Goal: Register for event/course

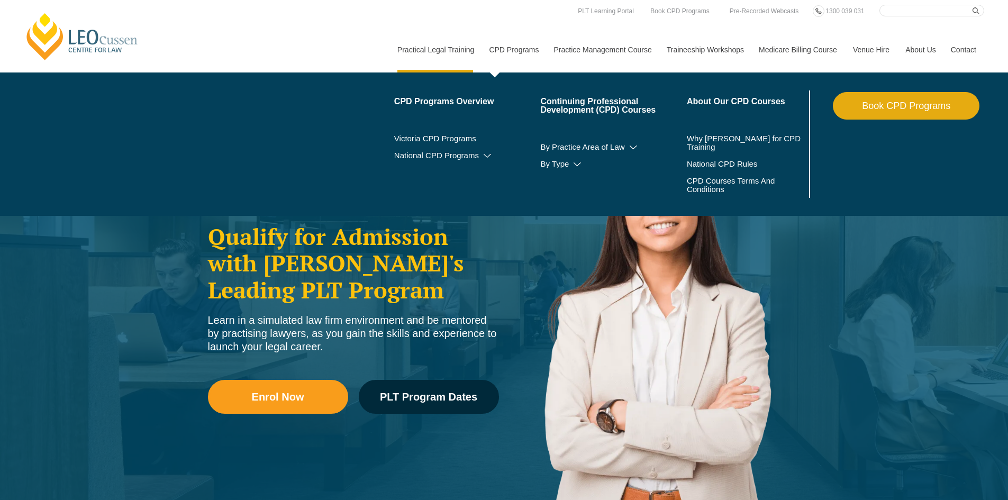
click at [518, 52] on link "CPD Programs" at bounding box center [513, 50] width 65 height 46
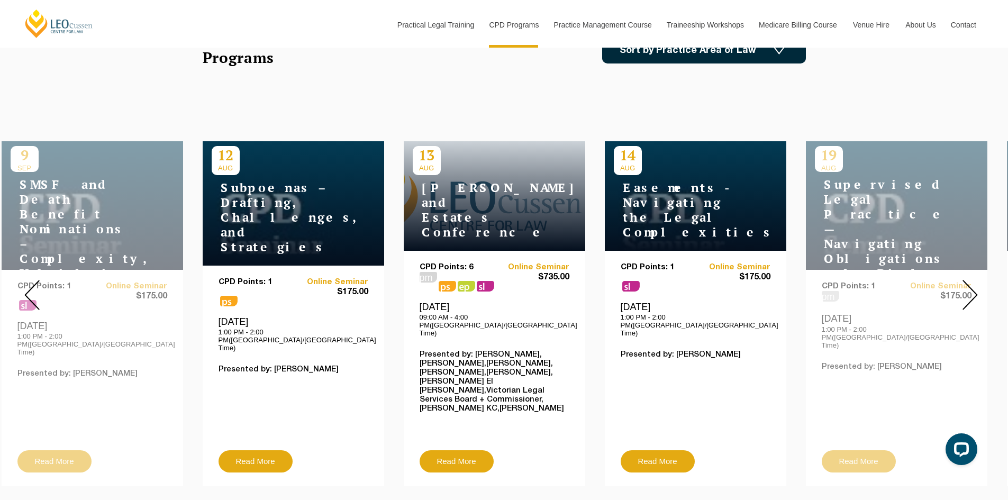
click at [970, 290] on img at bounding box center [970, 295] width 15 height 30
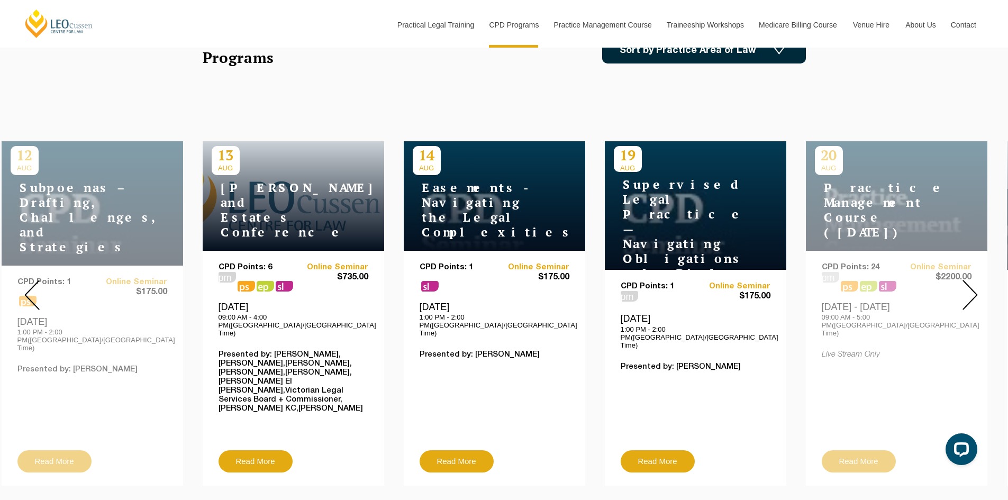
click at [970, 290] on img at bounding box center [970, 295] width 15 height 30
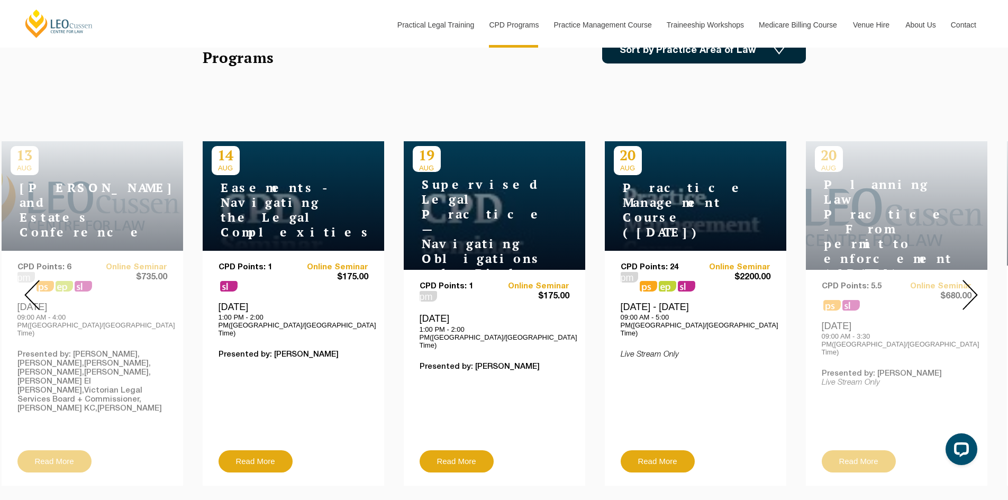
click at [970, 290] on img at bounding box center [970, 295] width 15 height 30
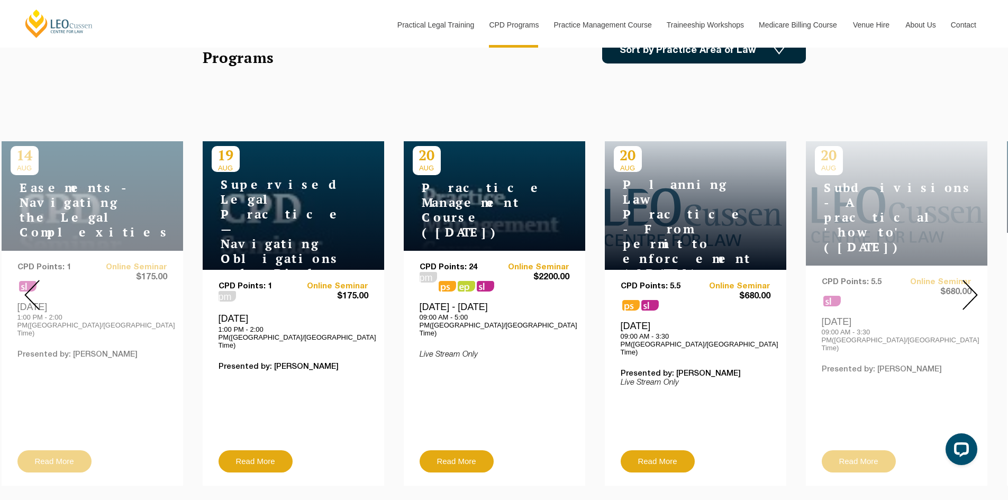
click at [970, 290] on img at bounding box center [970, 295] width 15 height 30
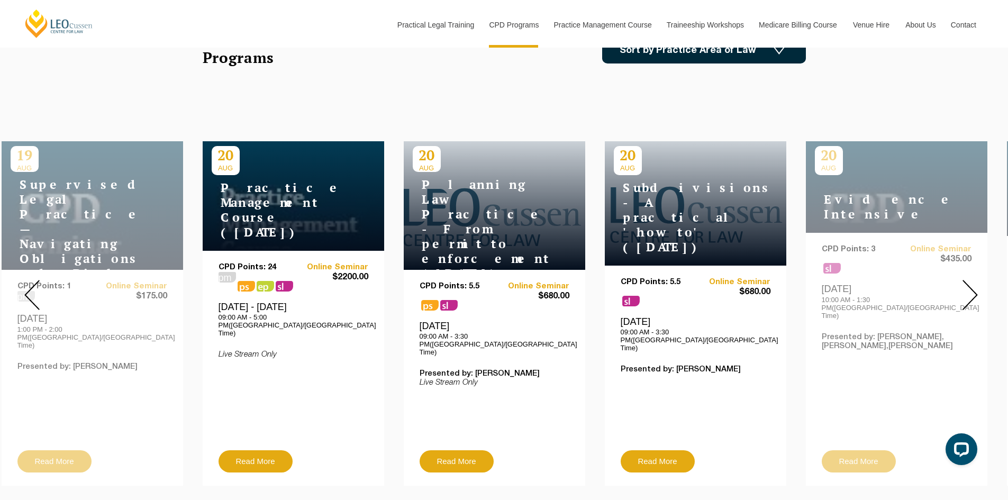
click at [970, 290] on img at bounding box center [970, 295] width 15 height 30
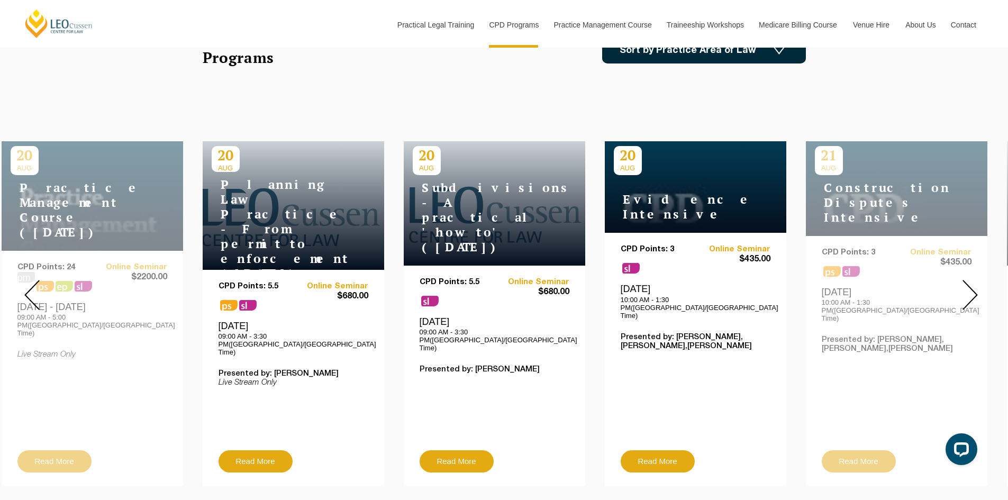
click at [970, 290] on img at bounding box center [970, 295] width 15 height 30
click at [965, 280] on img at bounding box center [970, 295] width 15 height 30
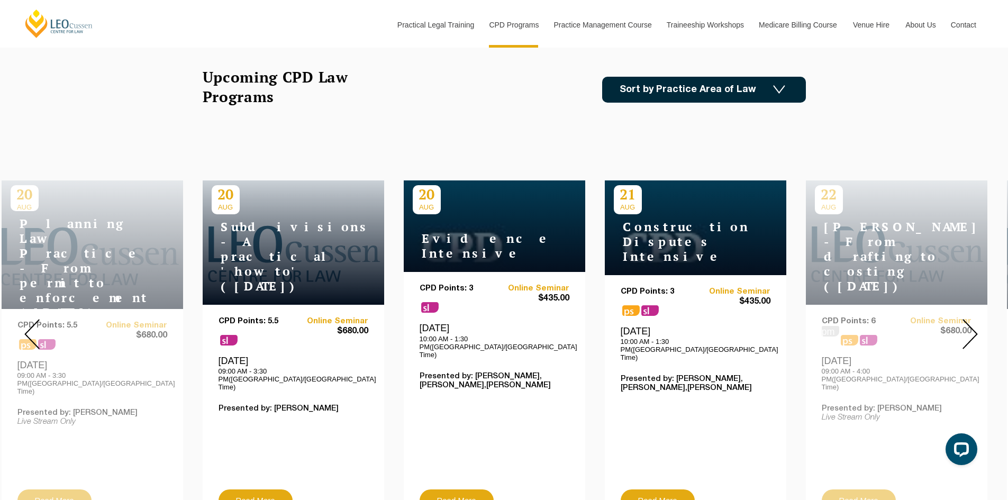
scroll to position [305, 0]
click at [662, 489] on link "Read More" at bounding box center [658, 500] width 74 height 22
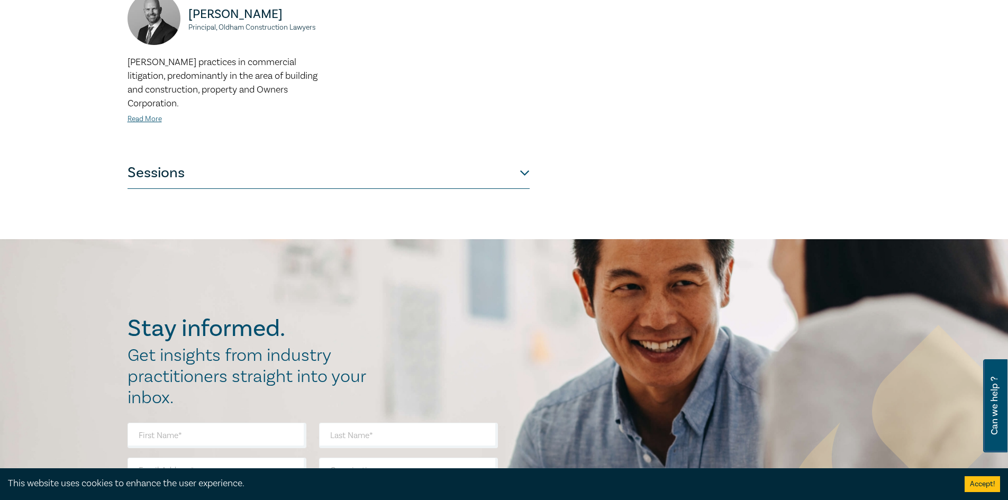
scroll to position [484, 0]
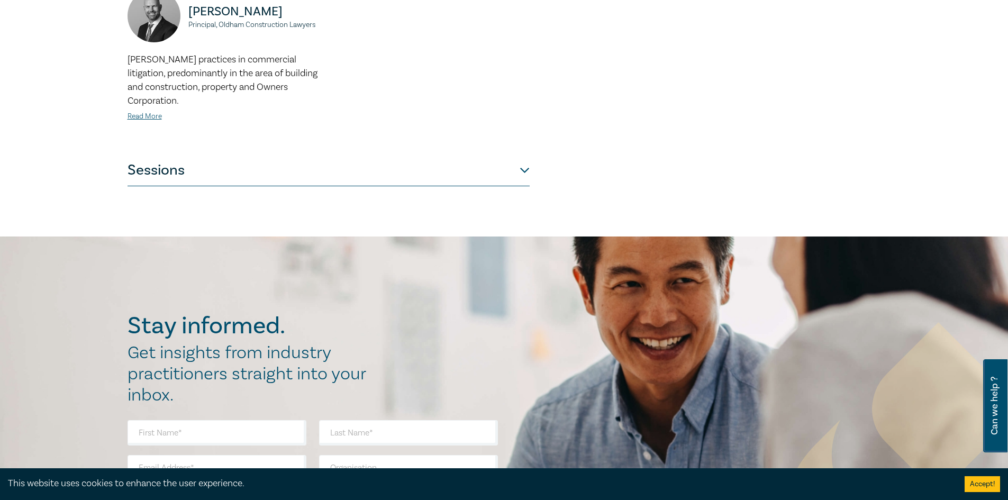
click at [362, 155] on button "Sessions" at bounding box center [329, 171] width 402 height 32
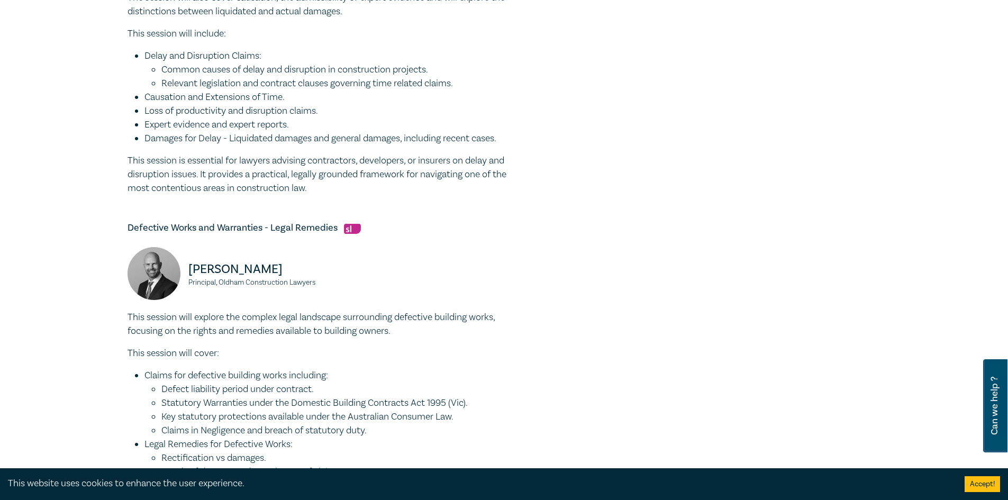
scroll to position [0, 0]
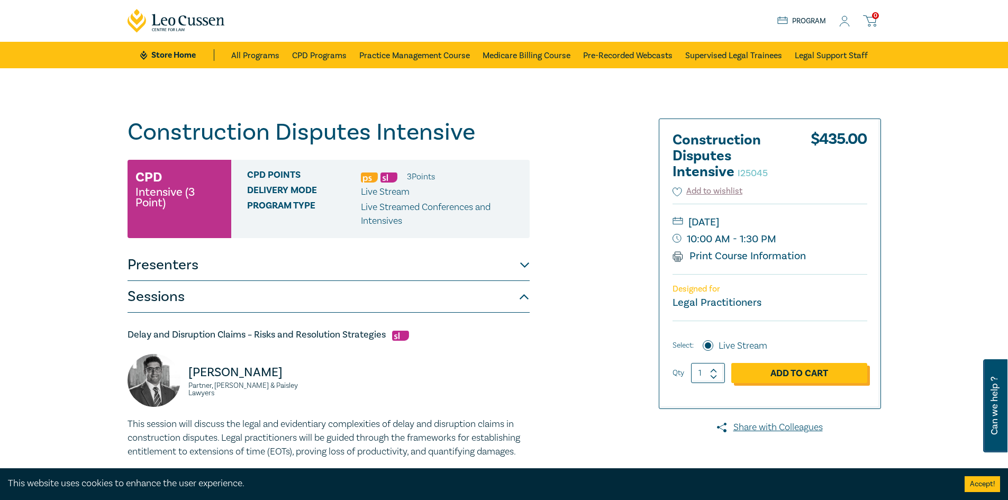
click at [783, 368] on link "Add to Cart" at bounding box center [799, 373] width 136 height 20
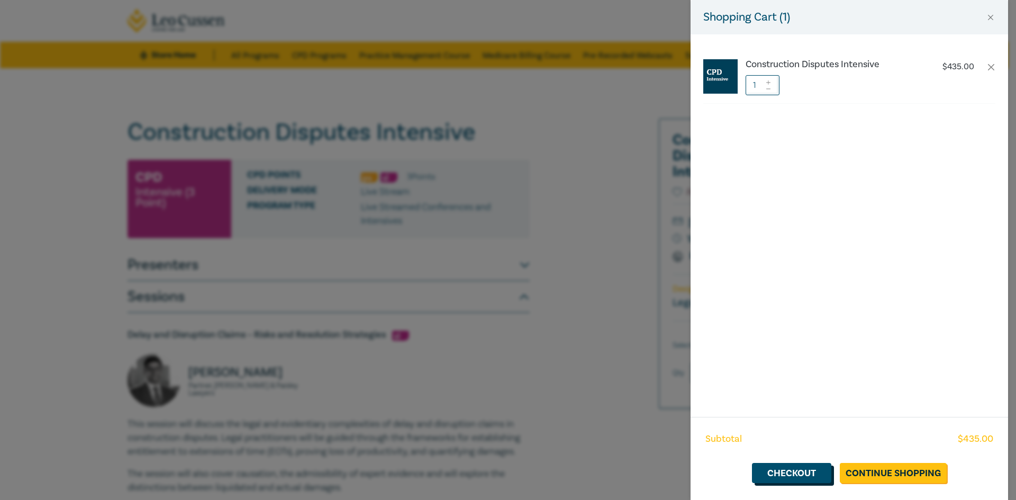
click at [811, 469] on link "Checkout" at bounding box center [791, 473] width 79 height 20
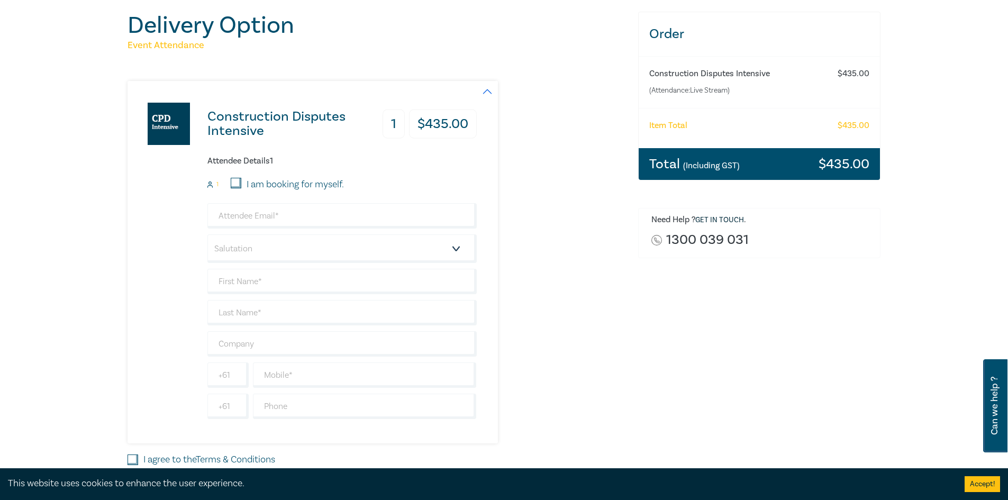
scroll to position [103, 0]
click at [238, 181] on input "I am booking for myself." at bounding box center [236, 182] width 11 height 11
checkbox input "true"
type input "caitlin@ascotsolicitors.com.au"
type input "Caitlin"
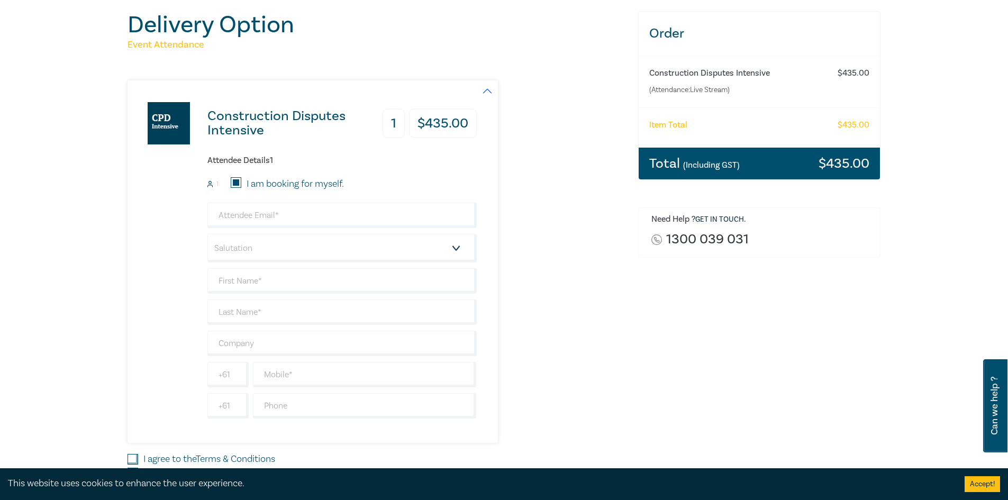
type input "Mitchell"
type input "Ascot Solicitors (Sunbury) Pty Ltd"
type input "403707354"
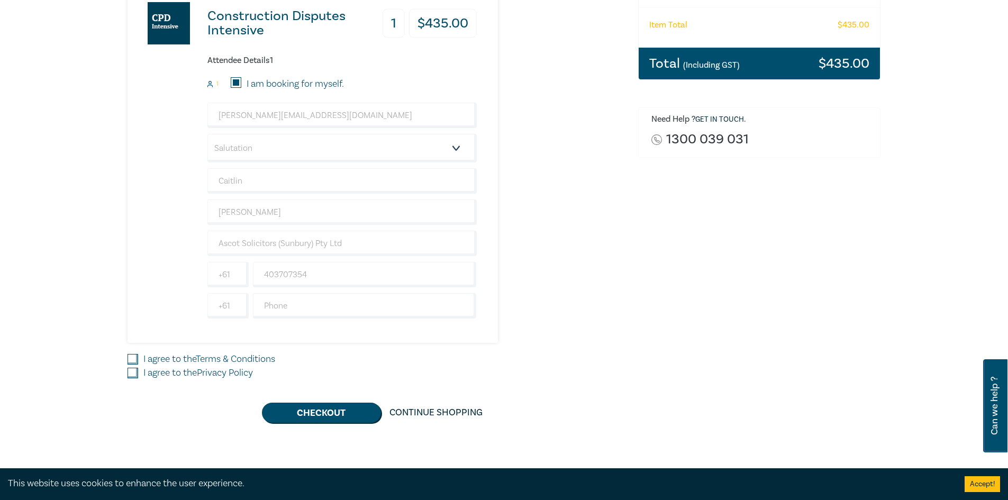
scroll to position [205, 0]
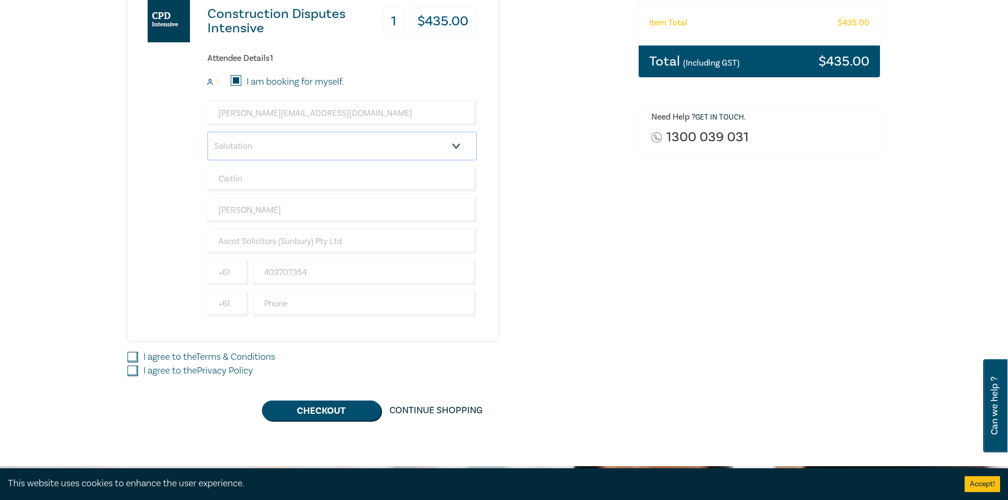
click at [245, 146] on select "Salutation Mr. Mrs. Ms. Miss Dr. Prof. Other" at bounding box center [341, 146] width 269 height 29
click at [662, 153] on div "Need Help ? Get in touch . 1300 039 031" at bounding box center [759, 130] width 243 height 50
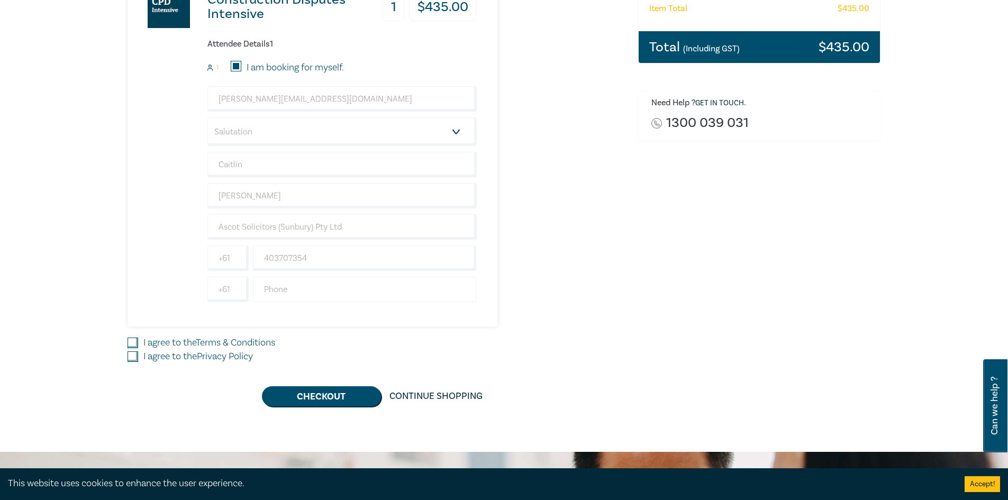
scroll to position [220, 0]
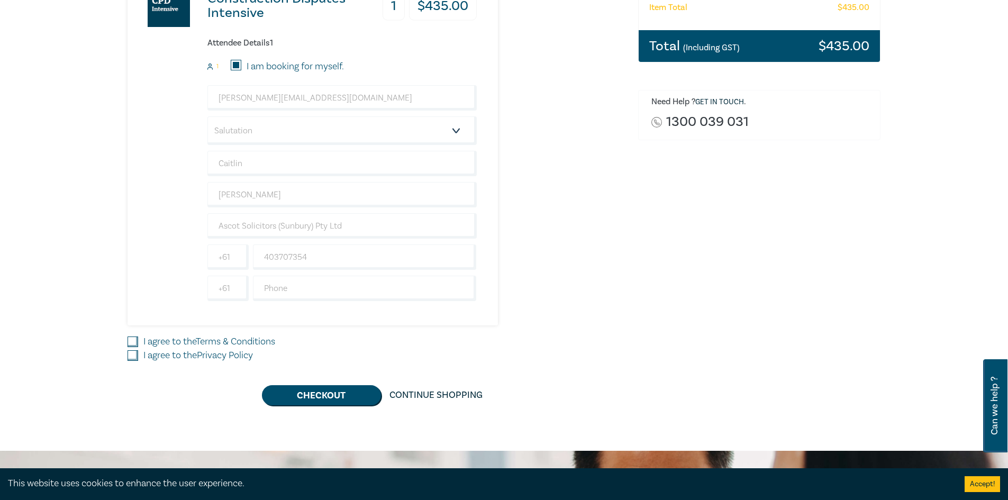
click at [142, 343] on div "I agree to the Terms & Conditions" at bounding box center [377, 342] width 498 height 14
click at [129, 356] on input "I agree to the Privacy Policy" at bounding box center [133, 355] width 11 height 11
checkbox input "true"
click at [129, 339] on input "I agree to the Terms & Conditions" at bounding box center [133, 342] width 11 height 11
checkbox input "true"
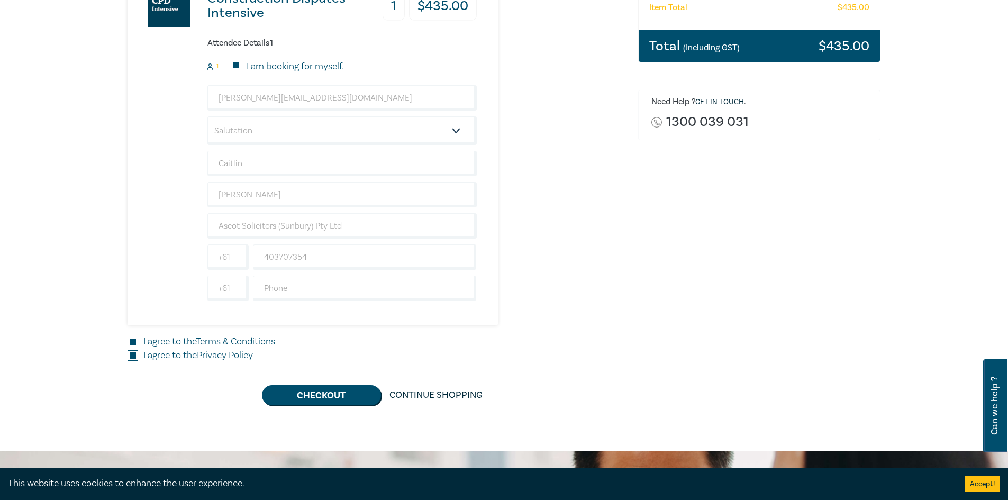
scroll to position [0, 0]
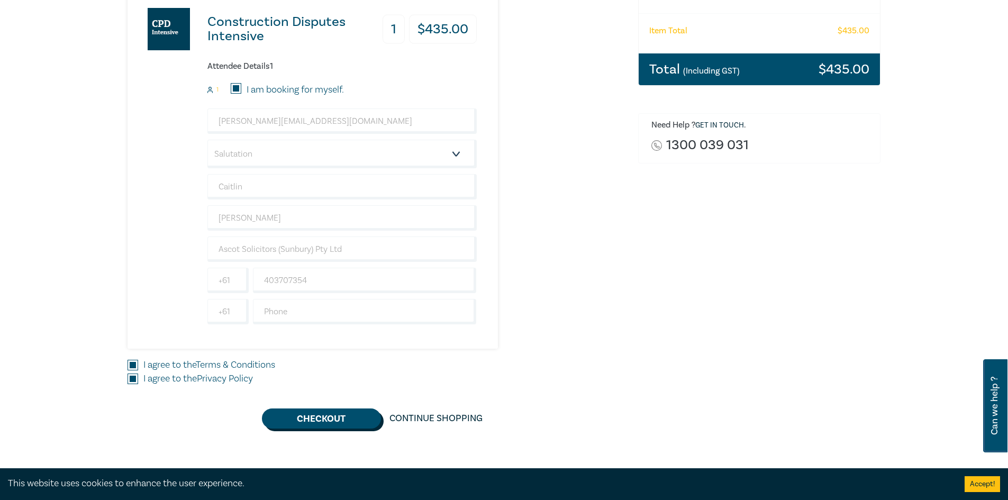
click at [324, 418] on button "Checkout" at bounding box center [321, 419] width 119 height 20
